Goal: Complete application form

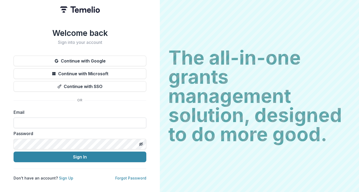
click at [72, 122] on input at bounding box center [80, 122] width 133 height 11
type input "**********"
click at [65, 176] on link "Sign Up" at bounding box center [66, 177] width 14 height 5
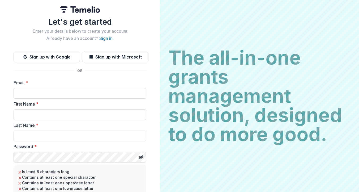
click at [53, 92] on input "Email *" at bounding box center [80, 93] width 133 height 11
type input "**********"
click at [70, 115] on input "First Name *" at bounding box center [80, 114] width 133 height 11
type input "*****"
type input "****"
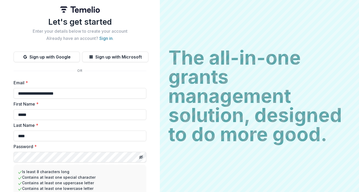
scroll to position [49, 0]
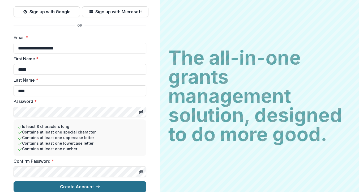
click at [82, 183] on button "Create Account" at bounding box center [80, 186] width 133 height 11
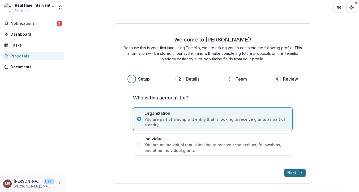
click at [297, 172] on button "Next" at bounding box center [294, 172] width 21 height 8
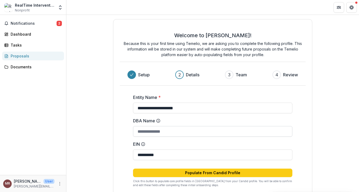
click at [172, 133] on input "DBA Name" at bounding box center [212, 131] width 159 height 11
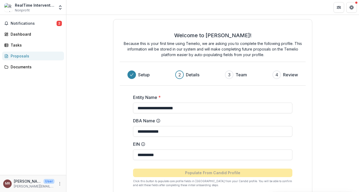
scroll to position [28, 0]
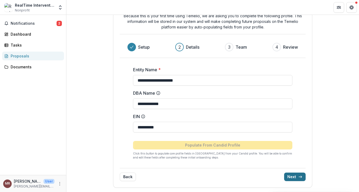
type input "**********"
click at [292, 177] on button "Next" at bounding box center [294, 176] width 21 height 8
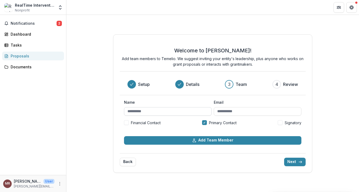
click at [164, 114] on input "Name" at bounding box center [168, 111] width 88 height 8
type input "**********"
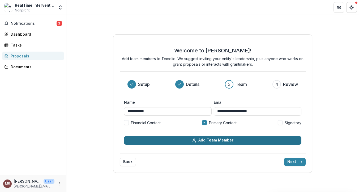
type input "**********"
click at [215, 141] on button "Add Team Member" at bounding box center [212, 140] width 177 height 8
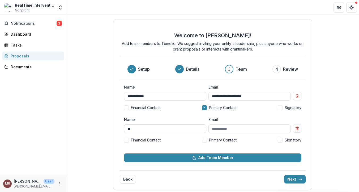
type input "*"
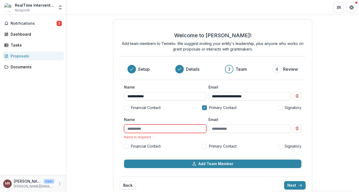
click at [252, 182] on div "Back Next" at bounding box center [213, 182] width 186 height 13
click at [296, 186] on button "Next" at bounding box center [294, 185] width 21 height 8
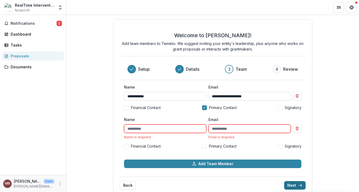
click at [296, 186] on button "Next" at bounding box center [294, 185] width 21 height 8
click at [297, 128] on line "Remove team member" at bounding box center [297, 128] width 0 height 1
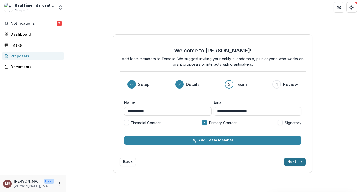
click at [297, 162] on button "Next" at bounding box center [294, 161] width 21 height 8
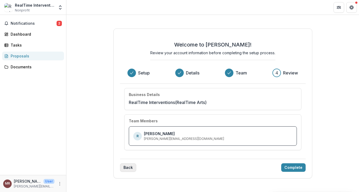
click at [129, 167] on button "Back" at bounding box center [128, 167] width 16 height 8
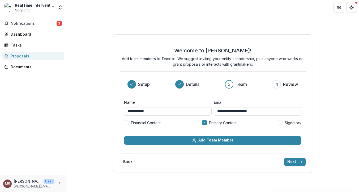
click at [251, 144] on div "**********" at bounding box center [213, 122] width 186 height 54
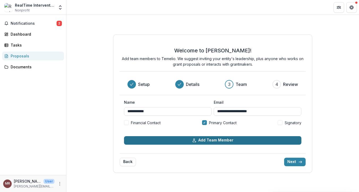
click at [252, 140] on button "Add Team Member" at bounding box center [212, 140] width 177 height 8
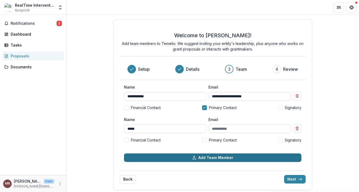
type input "*****"
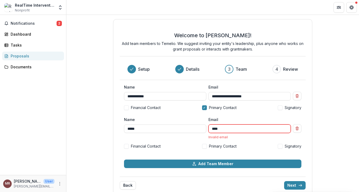
type input "****"
click at [204, 145] on span at bounding box center [204, 146] width 5 height 5
click at [149, 128] on input "*****" at bounding box center [165, 128] width 82 height 8
type input "**********"
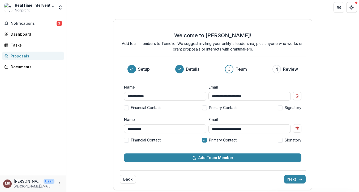
click at [280, 107] on span at bounding box center [280, 107] width 5 height 5
click at [294, 177] on button "Next" at bounding box center [294, 179] width 21 height 8
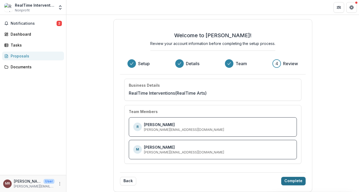
click at [294, 180] on button "Complete" at bounding box center [293, 180] width 24 height 8
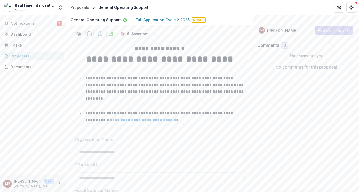
scroll to position [65, 0]
click at [177, 23] on p "Full Application Cycle 2 2025" at bounding box center [163, 21] width 54 height 6
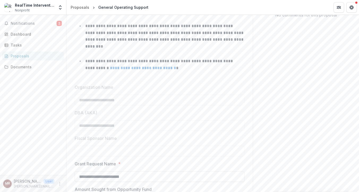
scroll to position [0, 0]
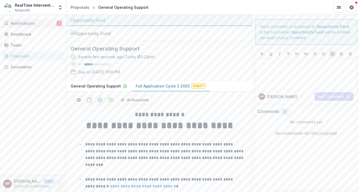
click at [26, 23] on span "Notifications" at bounding box center [34, 23] width 46 height 5
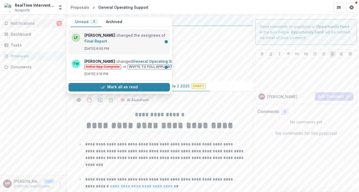
click at [107, 39] on link "Final Report" at bounding box center [95, 41] width 23 height 5
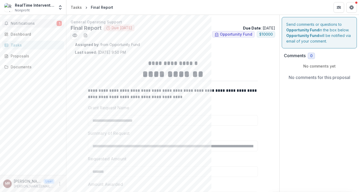
click at [44, 21] on span "Notifications" at bounding box center [34, 23] width 46 height 5
click at [39, 55] on div "Proposals" at bounding box center [35, 56] width 49 height 6
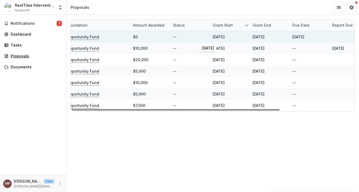
scroll to position [0, 101]
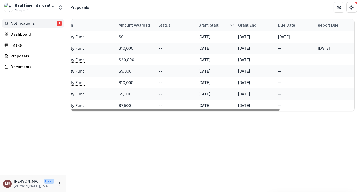
click at [20, 23] on span "Notifications" at bounding box center [34, 23] width 46 height 5
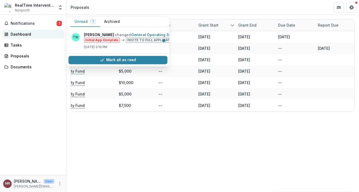
click at [22, 33] on div "Dashboard" at bounding box center [35, 34] width 49 height 6
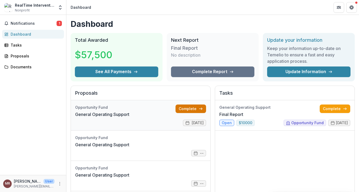
click at [193, 109] on link "Complete" at bounding box center [190, 108] width 31 height 8
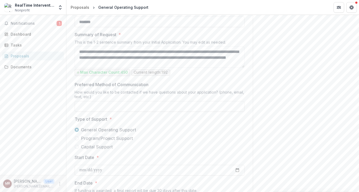
scroll to position [312, 0]
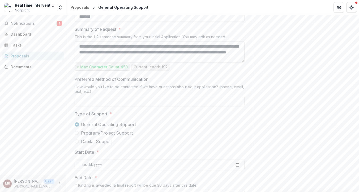
click at [188, 62] on textarea "**********" at bounding box center [160, 51] width 170 height 21
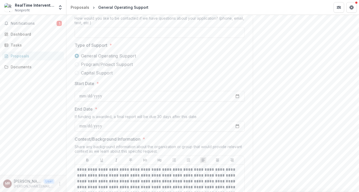
scroll to position [381, 0]
click at [146, 37] on input "Preferred Method of Communication" at bounding box center [160, 32] width 170 height 11
type input "*"
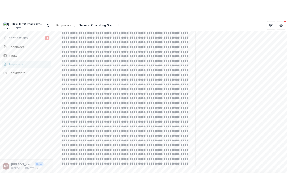
scroll to position [573, 0]
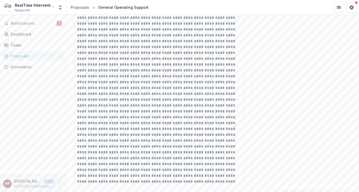
type input "**********"
click at [170, 42] on p at bounding box center [159, 79] width 165 height 210
click at [171, 42] on p at bounding box center [159, 79] width 165 height 210
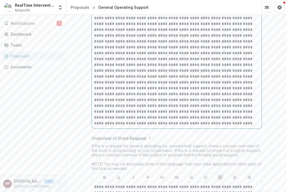
scroll to position [629, 0]
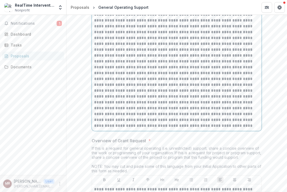
click at [172, 26] on p at bounding box center [176, 23] width 165 height 210
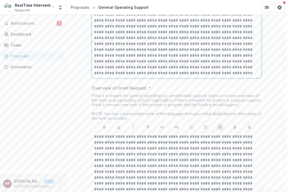
scroll to position [679, 0]
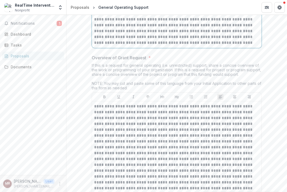
scroll to position [714, 0]
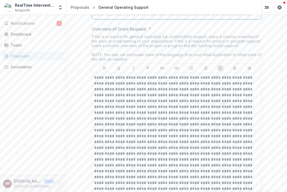
scroll to position [741, 0]
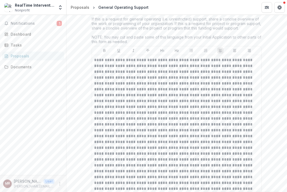
scroll to position [761, 0]
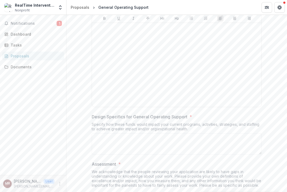
scroll to position [1262, 0]
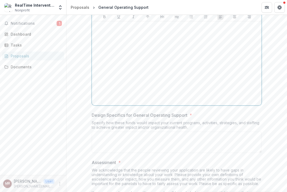
click at [136, 103] on div at bounding box center [176, 63] width 165 height 80
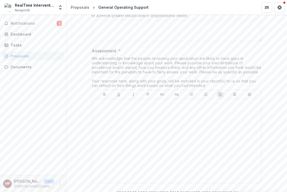
scroll to position [1378, 0]
click at [134, 44] on div "Design Specifics for General Operating Support * Specify how these funds would …" at bounding box center [177, 22] width 170 height 43
click at [135, 42] on textarea "Design Specifics for General Operating Support *" at bounding box center [177, 31] width 170 height 21
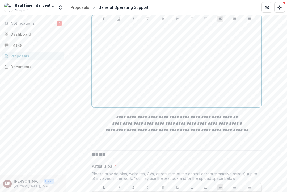
scroll to position [1465, 0]
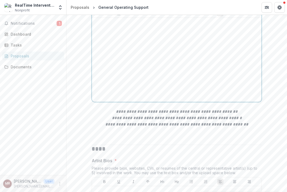
click at [134, 80] on div at bounding box center [176, 60] width 165 height 80
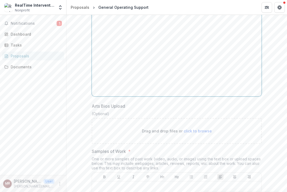
scroll to position [1644, 0]
click at [134, 80] on div at bounding box center [176, 54] width 165 height 80
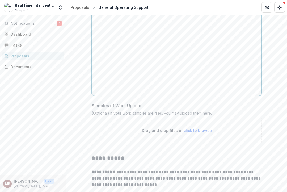
scroll to position [1819, 0]
click at [134, 80] on div at bounding box center [176, 54] width 165 height 80
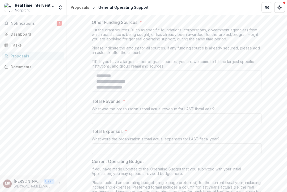
scroll to position [2009, 0]
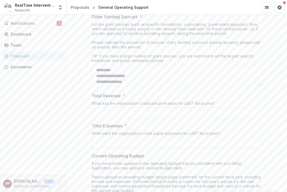
click at [114, 65] on div "List the grant sources (such as specific foundations, corporations, government …" at bounding box center [177, 43] width 170 height 43
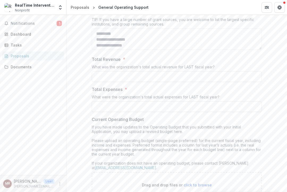
scroll to position [2039, 0]
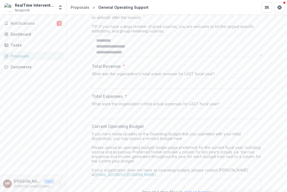
click at [136, 35] on div "List the grant sources (such as specific foundations, corporations, government …" at bounding box center [177, 14] width 170 height 43
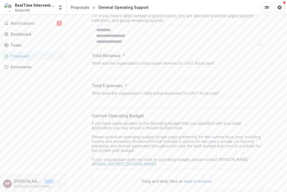
scroll to position [7, 0]
click at [139, 25] on div "List the grant sources (such as specific foundations, corporations, government …" at bounding box center [177, 3] width 170 height 43
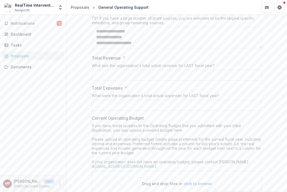
scroll to position [2048, 0]
click at [141, 26] on div "List the grant sources (such as specific foundations, corporations, government …" at bounding box center [177, 5] width 170 height 43
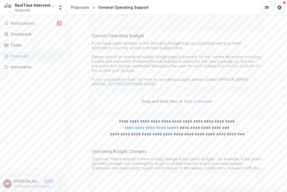
scroll to position [2129, 0]
click at [133, 89] on div "If you have made updates to the Operating Budget that you submitted with your I…" at bounding box center [177, 64] width 170 height 47
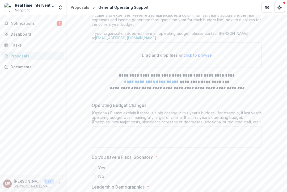
scroll to position [2176, 0]
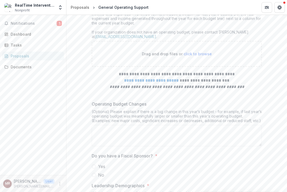
click at [167, 41] on div "If you have made updates to the Operating Budget that you submitted with your I…" at bounding box center [177, 17] width 170 height 47
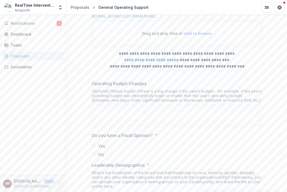
scroll to position [2199, 0]
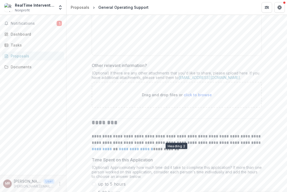
scroll to position [3181, 0]
